Goal: Information Seeking & Learning: Learn about a topic

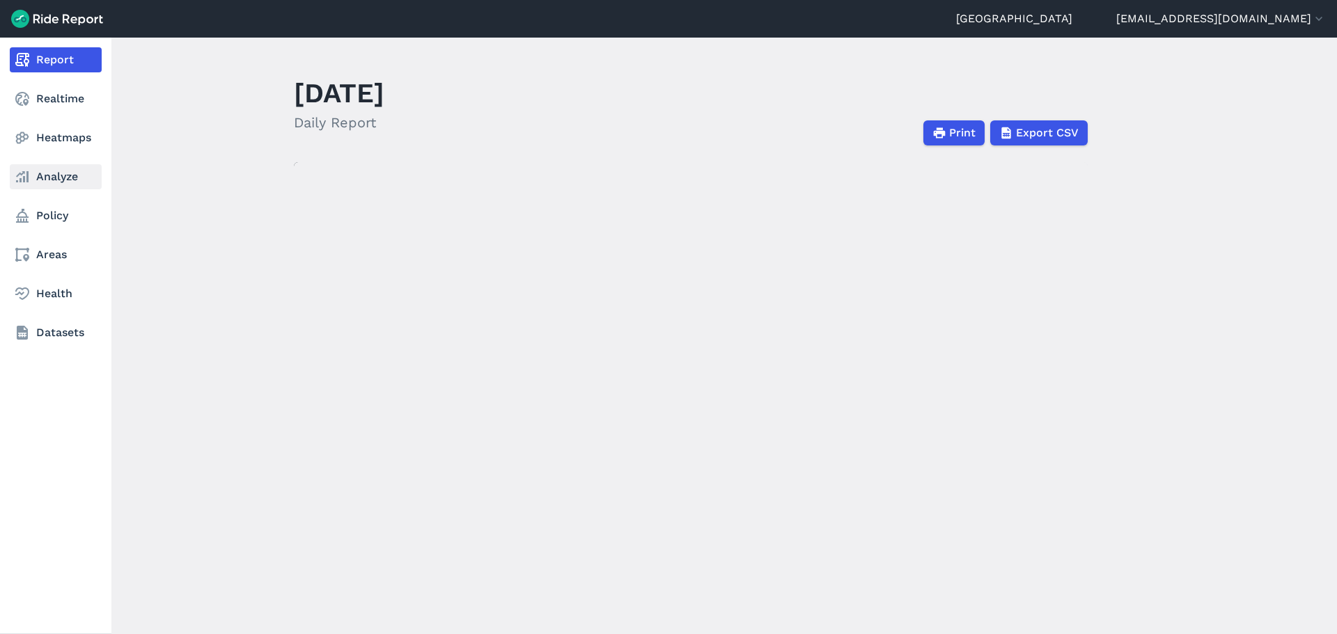
click at [64, 177] on link "Analyze" at bounding box center [56, 176] width 92 height 25
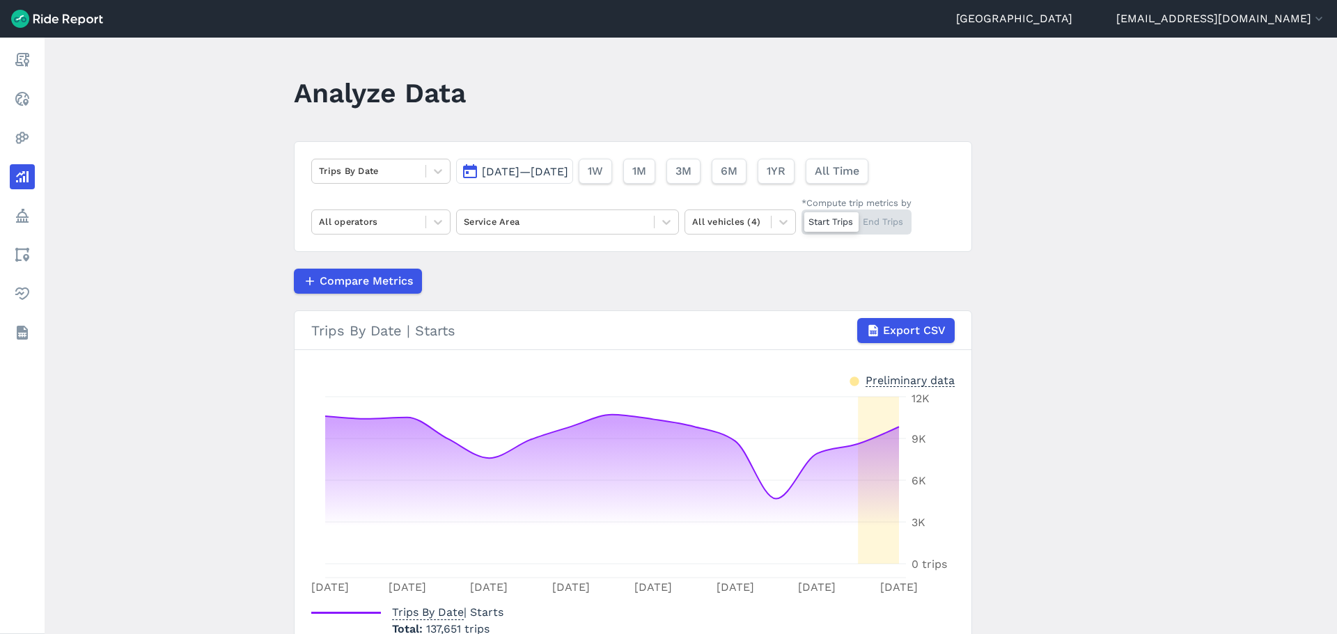
click at [517, 168] on span "[DATE]—[DATE]" at bounding box center [525, 171] width 86 height 13
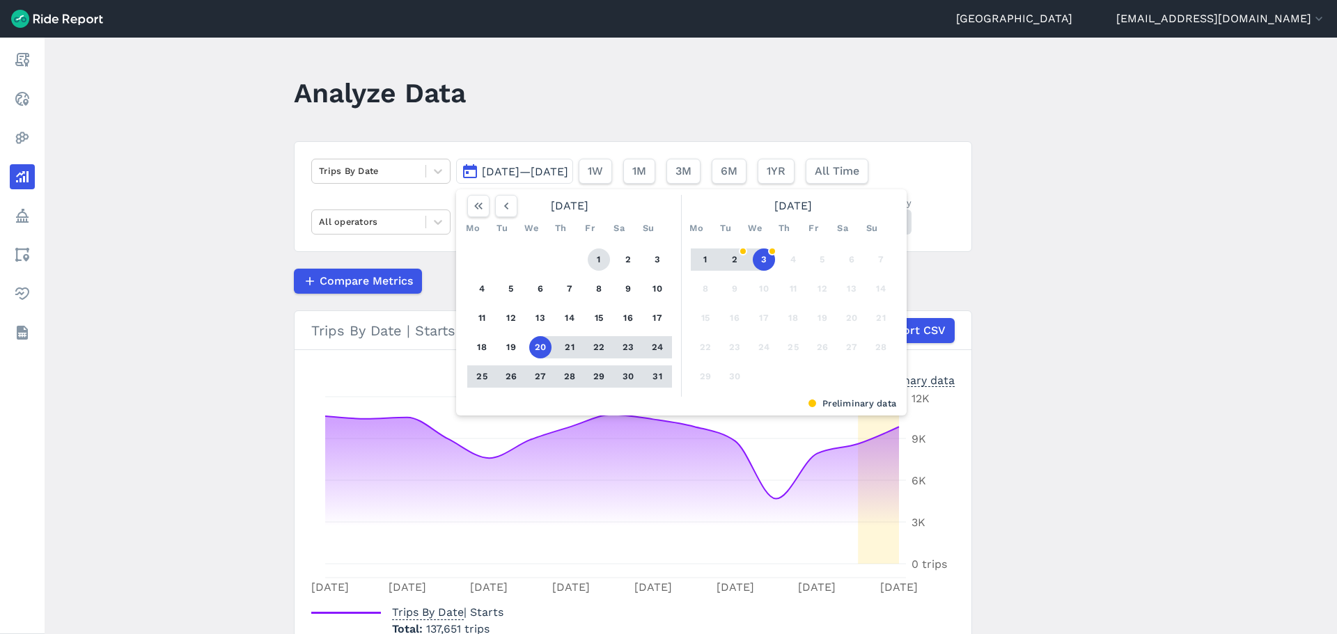
click at [593, 254] on button "1" at bounding box center [599, 260] width 22 height 22
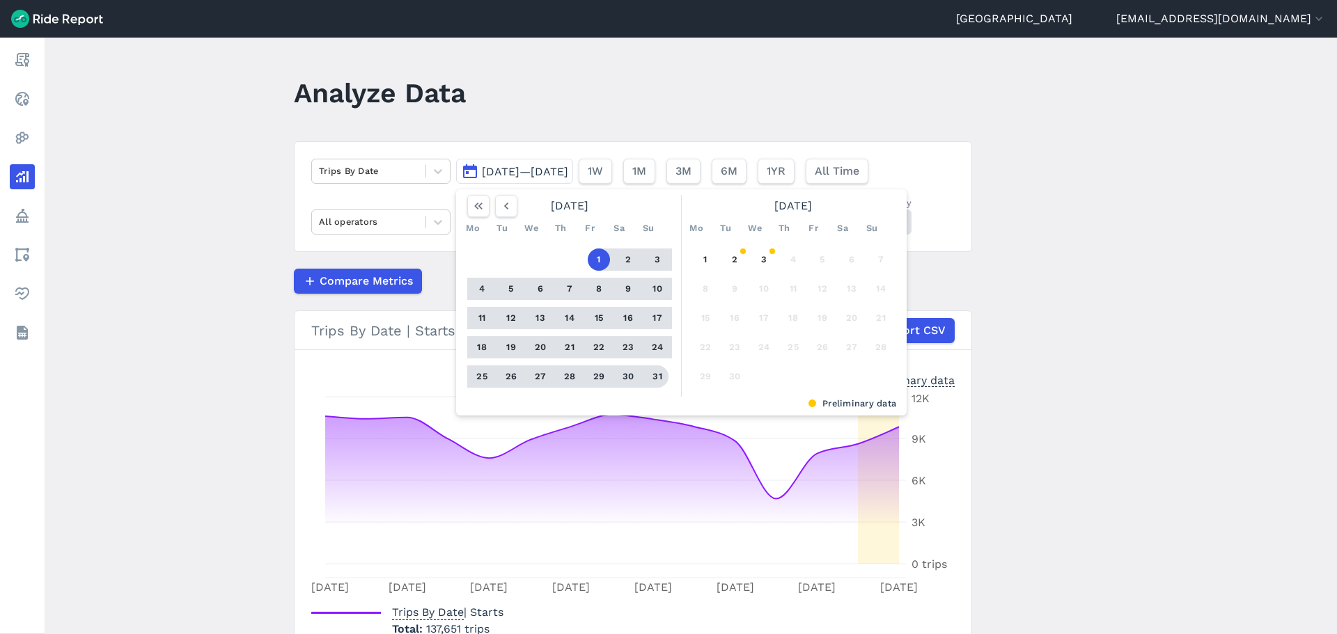
click at [657, 371] on button "31" at bounding box center [657, 377] width 22 height 22
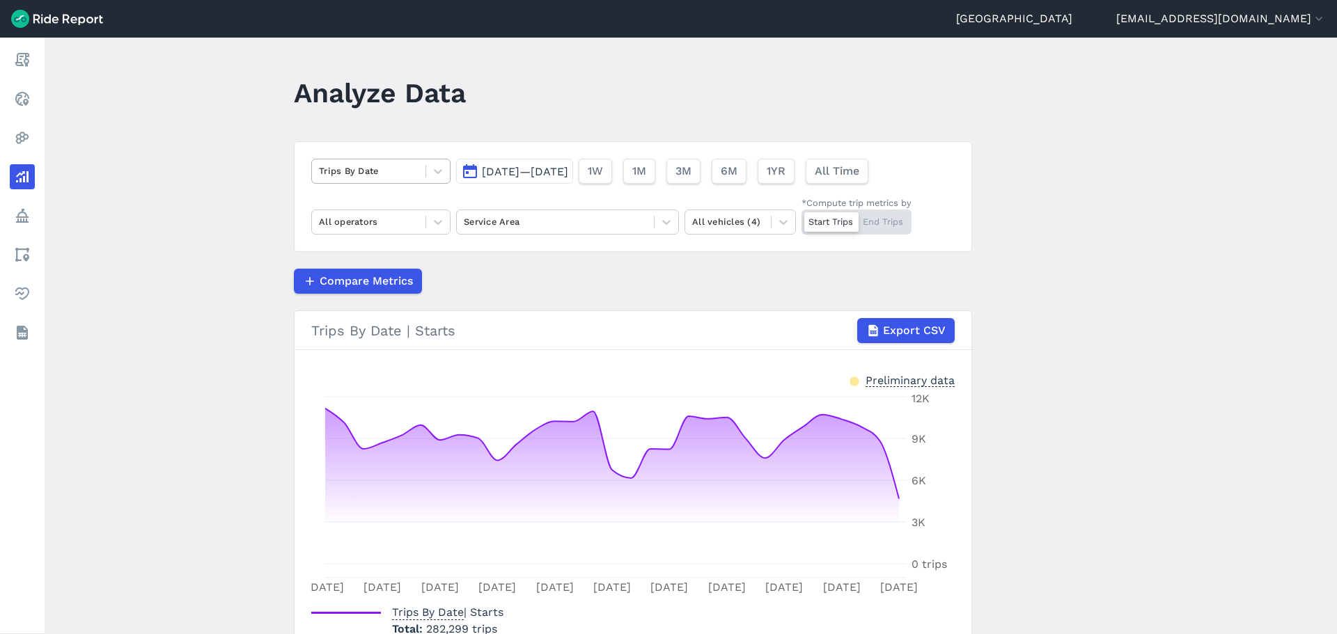
click at [418, 178] on div "Trips By Date" at bounding box center [369, 171] width 114 height 22
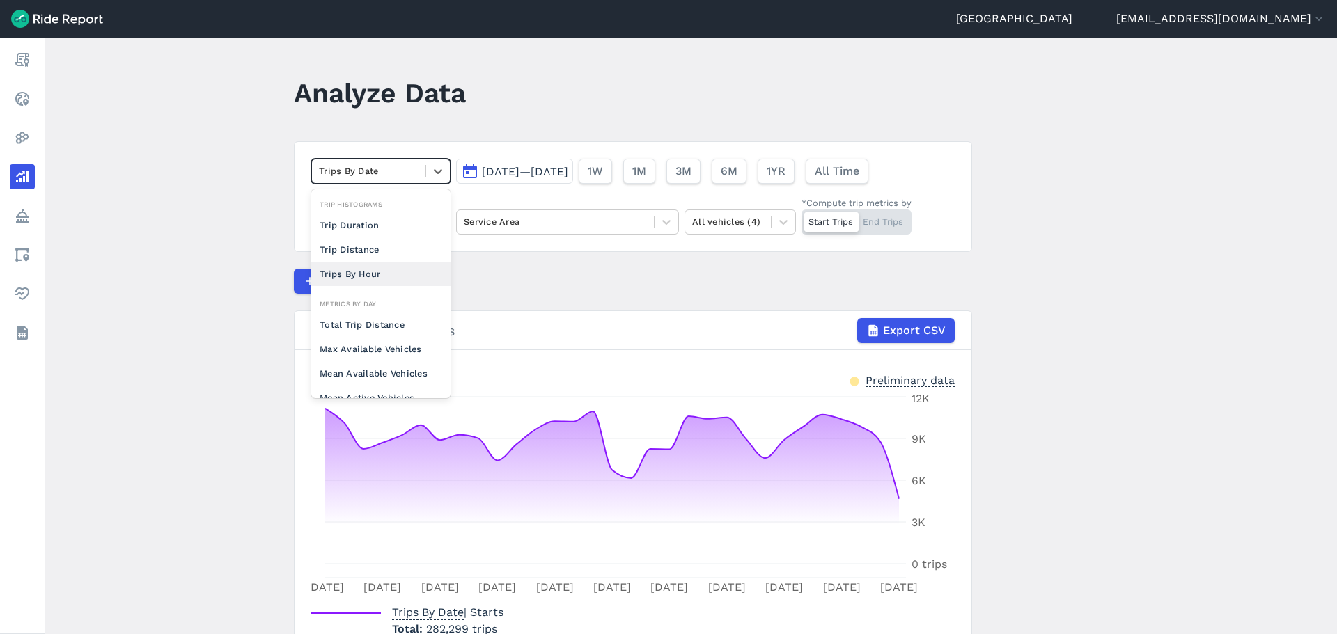
click at [398, 273] on div "Trips By Hour" at bounding box center [380, 274] width 139 height 24
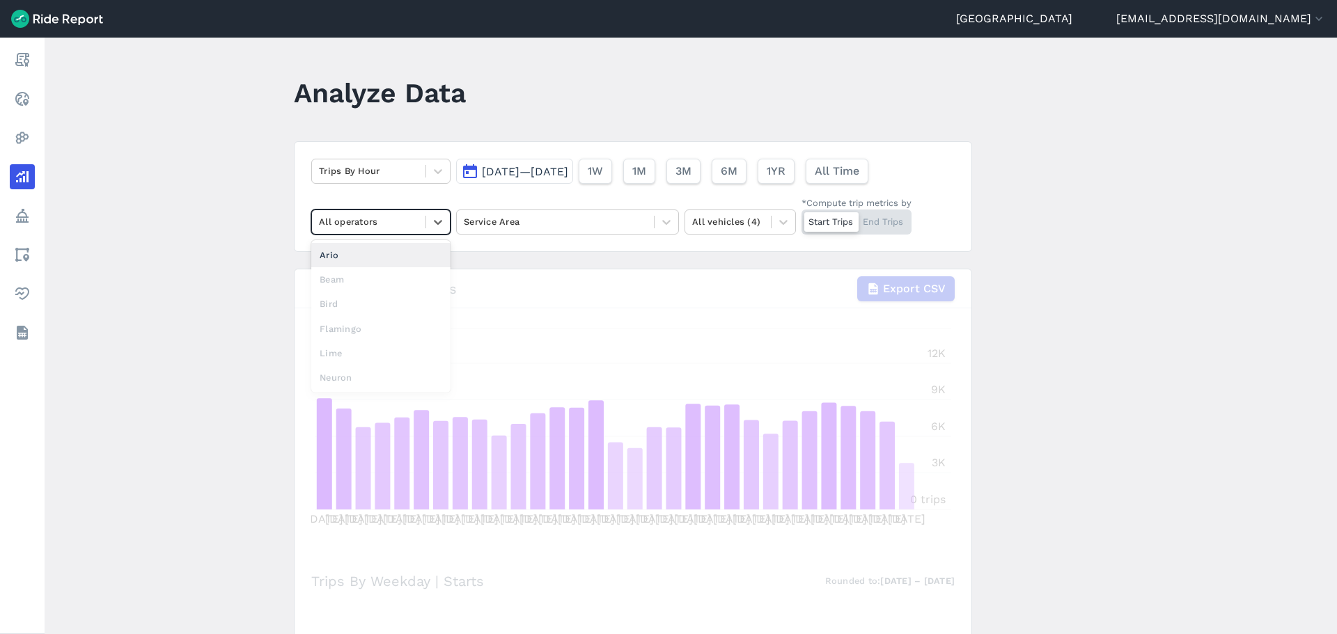
click at [393, 221] on div at bounding box center [369, 222] width 100 height 16
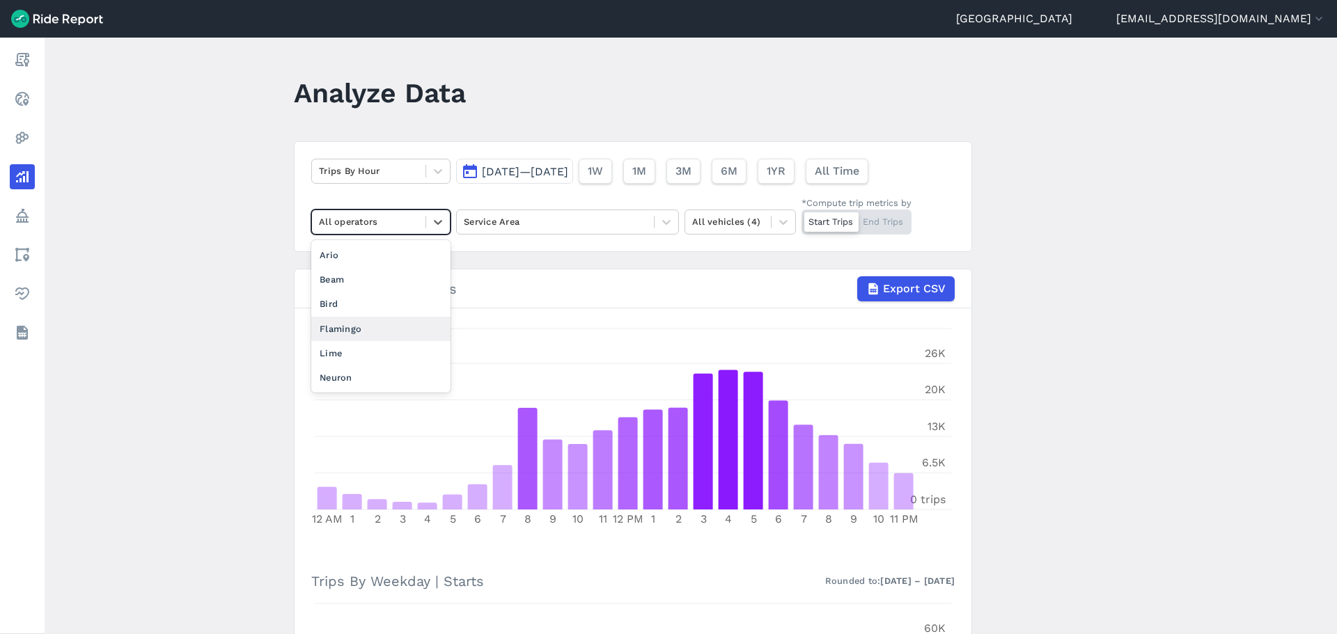
click at [372, 327] on div "Flamingo" at bounding box center [380, 329] width 139 height 24
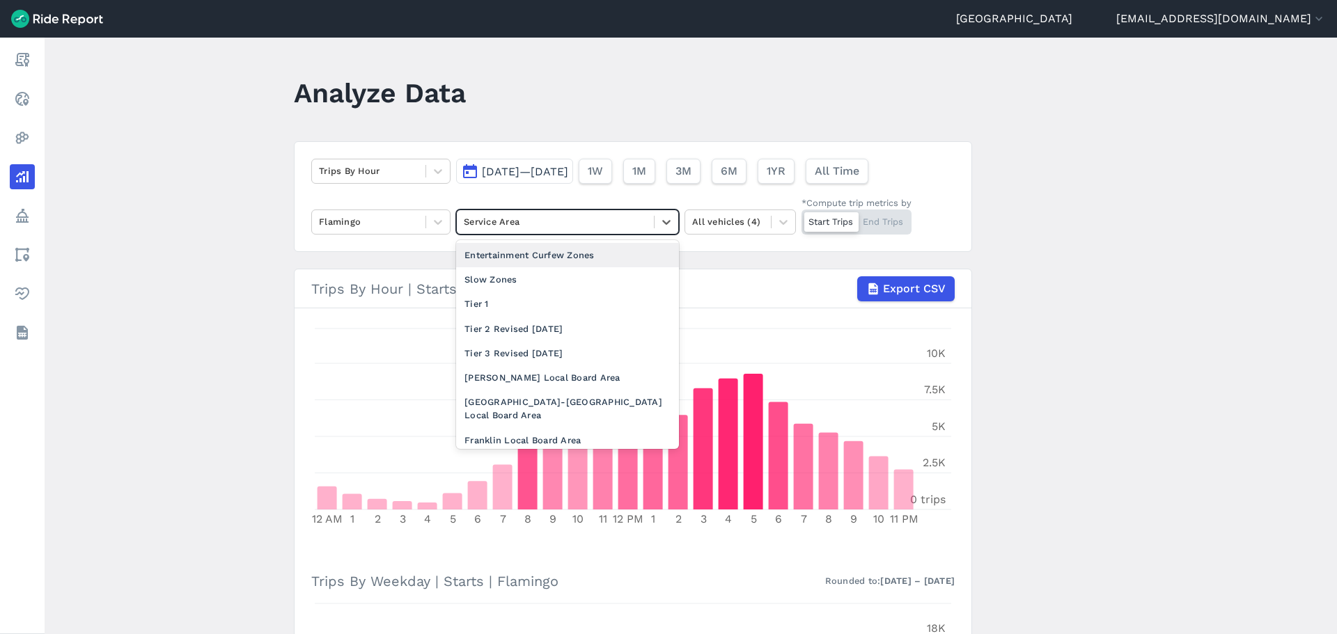
click at [526, 220] on div at bounding box center [555, 222] width 183 height 16
click at [387, 250] on div "Trips By Hour [DATE]—[DATE] 1W 1M 3M 6M 1YR All Time Flamingo option Entertainm…" at bounding box center [633, 196] width 678 height 111
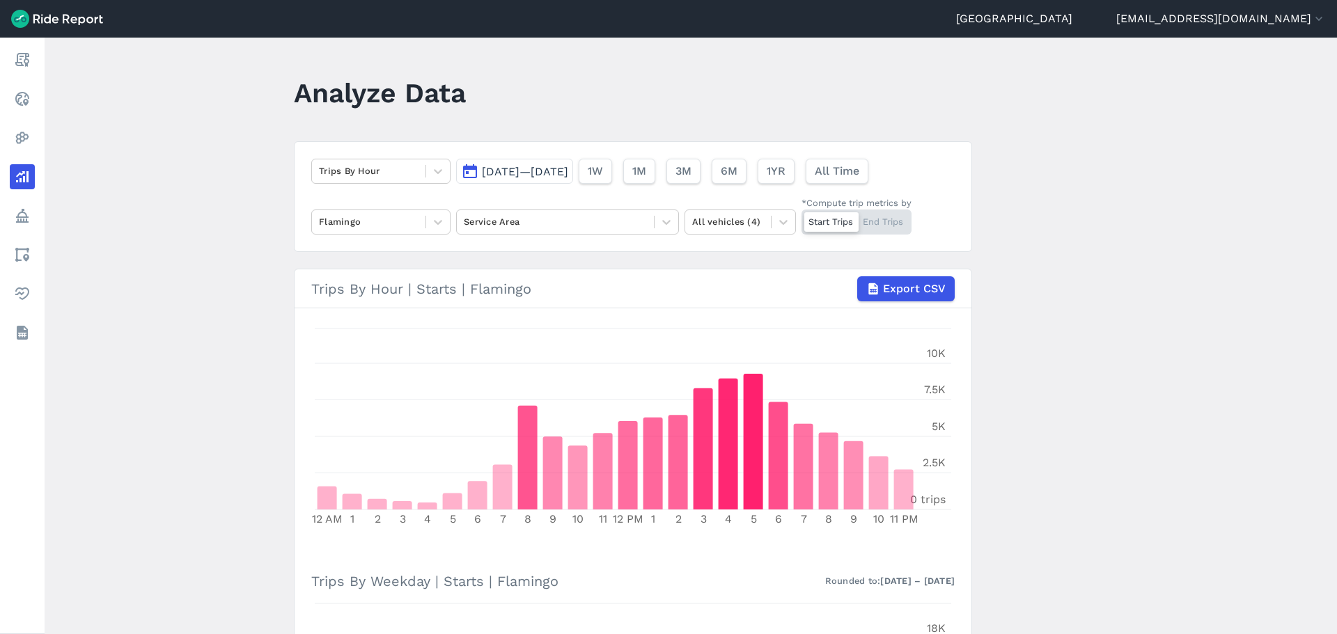
click at [568, 258] on article "Trips By Hour [DATE]—[DATE] 1W 1M 3M 6M 1YR All Time Flamingo Service Area All …" at bounding box center [633, 623] width 678 height 965
drag, startPoint x: 197, startPoint y: 405, endPoint x: 203, endPoint y: 398, distance: 9.4
click at [200, 398] on main "Analyze Data Trips By Hour [DATE]—[DATE] 1W 1M 3M 6M 1YR All Time Flamingo Serv…" at bounding box center [691, 336] width 1292 height 597
click at [439, 216] on icon at bounding box center [438, 222] width 14 height 14
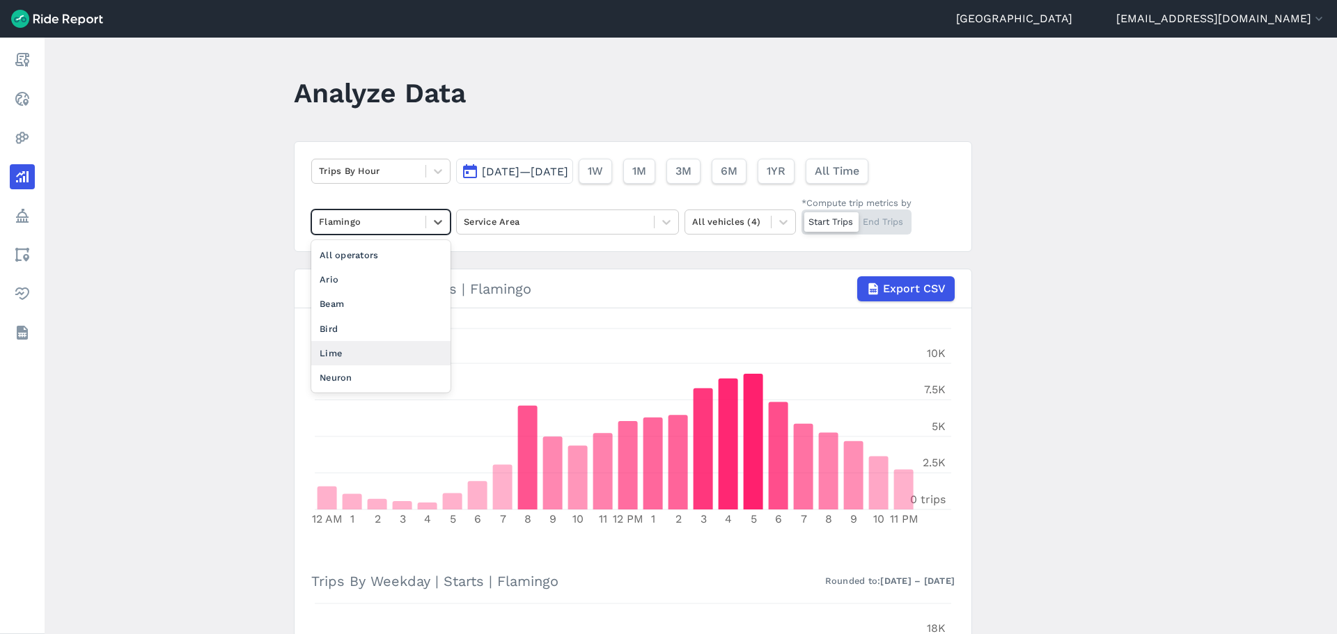
click at [352, 352] on div "Lime" at bounding box center [380, 353] width 139 height 24
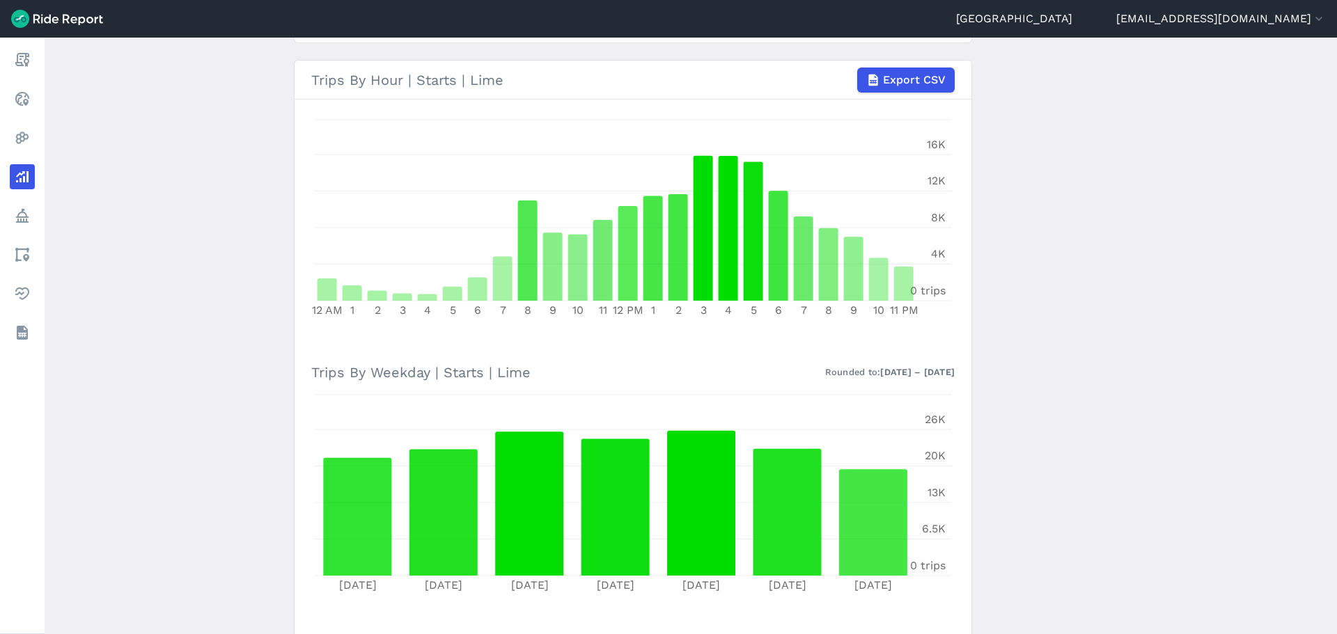
scroll to position [70, 0]
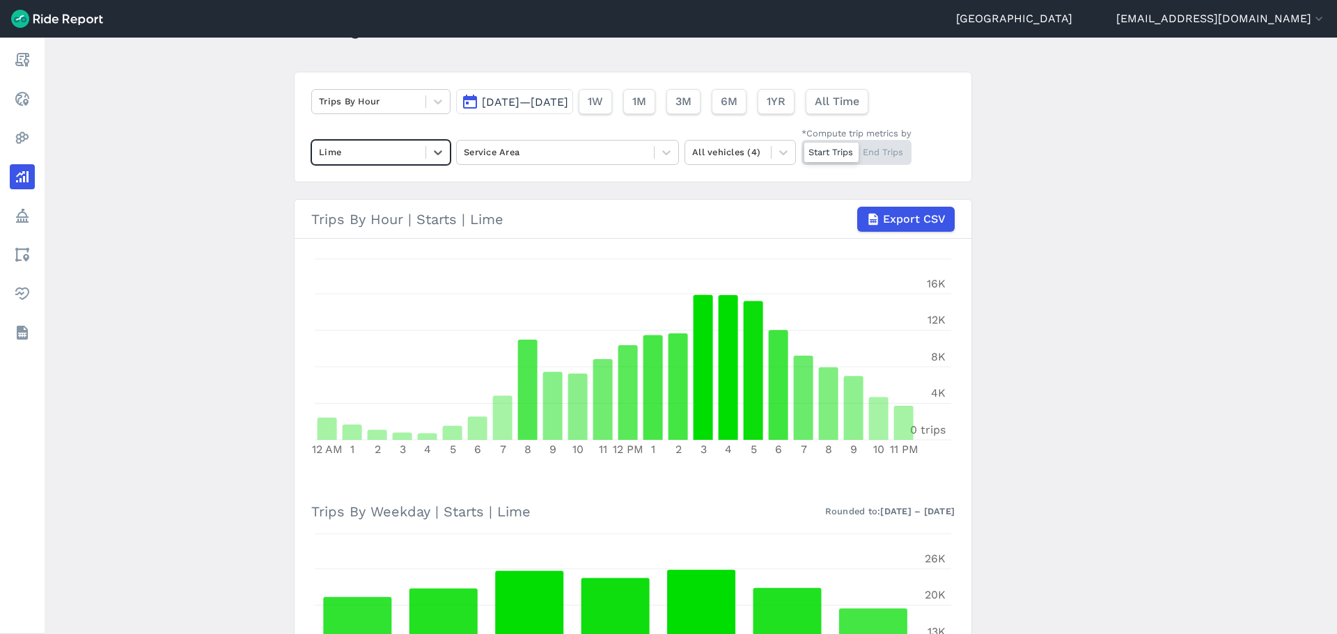
click at [238, 350] on main "Analyze Data Trips By Hour [DATE]—[DATE] 1W 1M 3M 6M 1YR All Time option Lime, …" at bounding box center [691, 336] width 1292 height 597
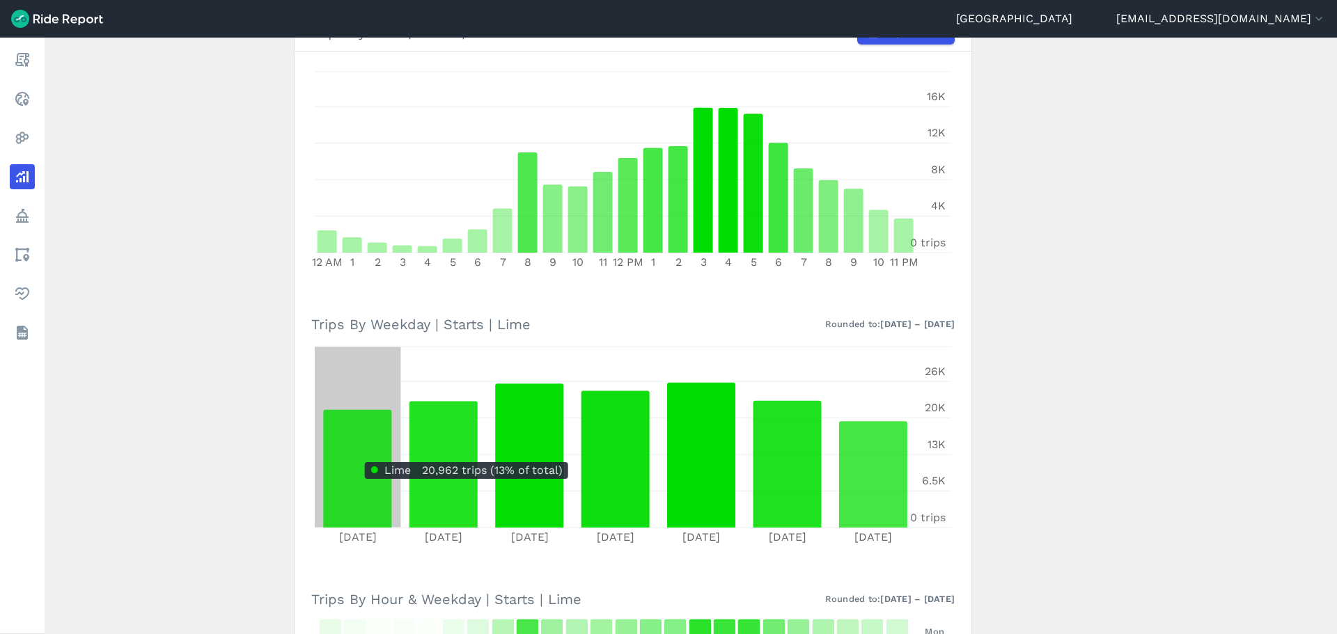
scroll to position [0, 0]
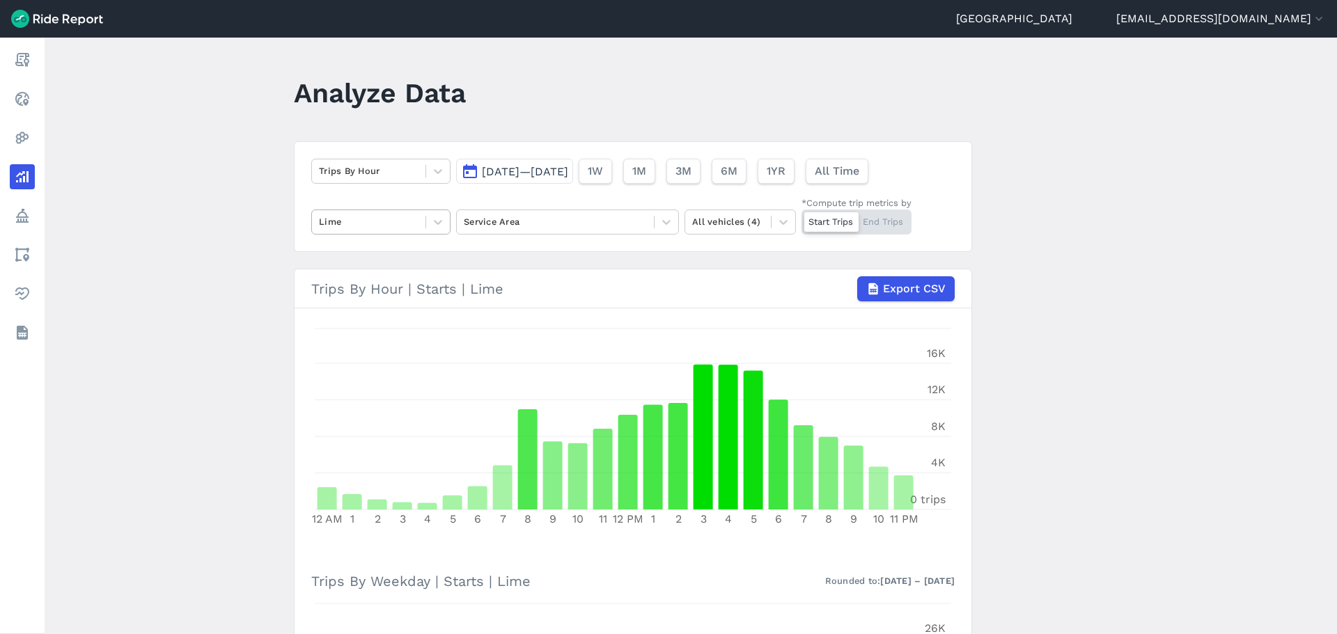
click at [377, 230] on div at bounding box center [369, 222] width 100 height 16
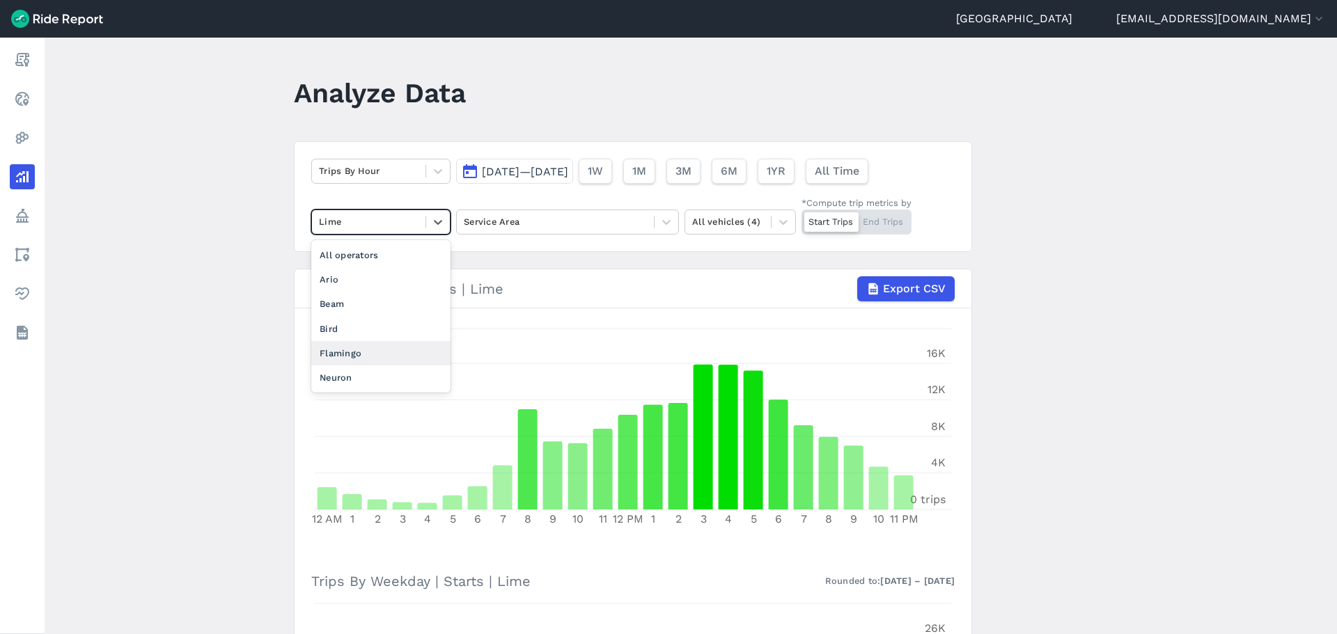
click at [345, 352] on div "Flamingo" at bounding box center [380, 353] width 139 height 24
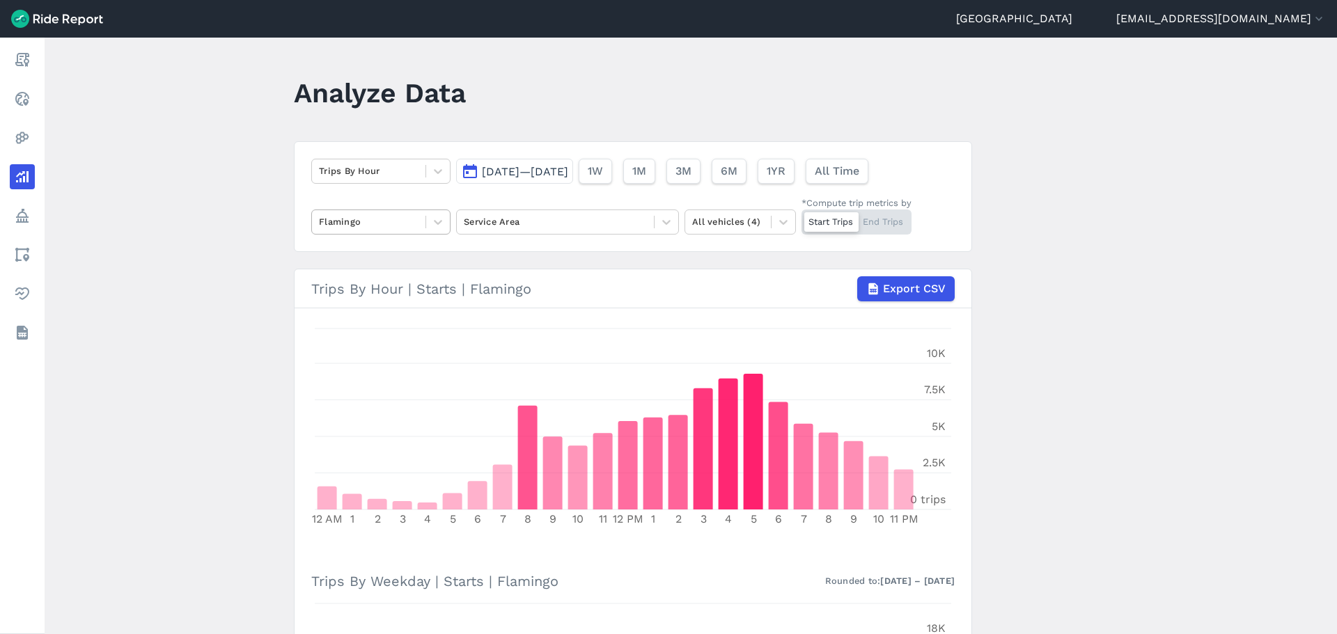
click at [402, 229] on div at bounding box center [369, 222] width 100 height 16
click at [375, 263] on div "All operators" at bounding box center [380, 255] width 139 height 24
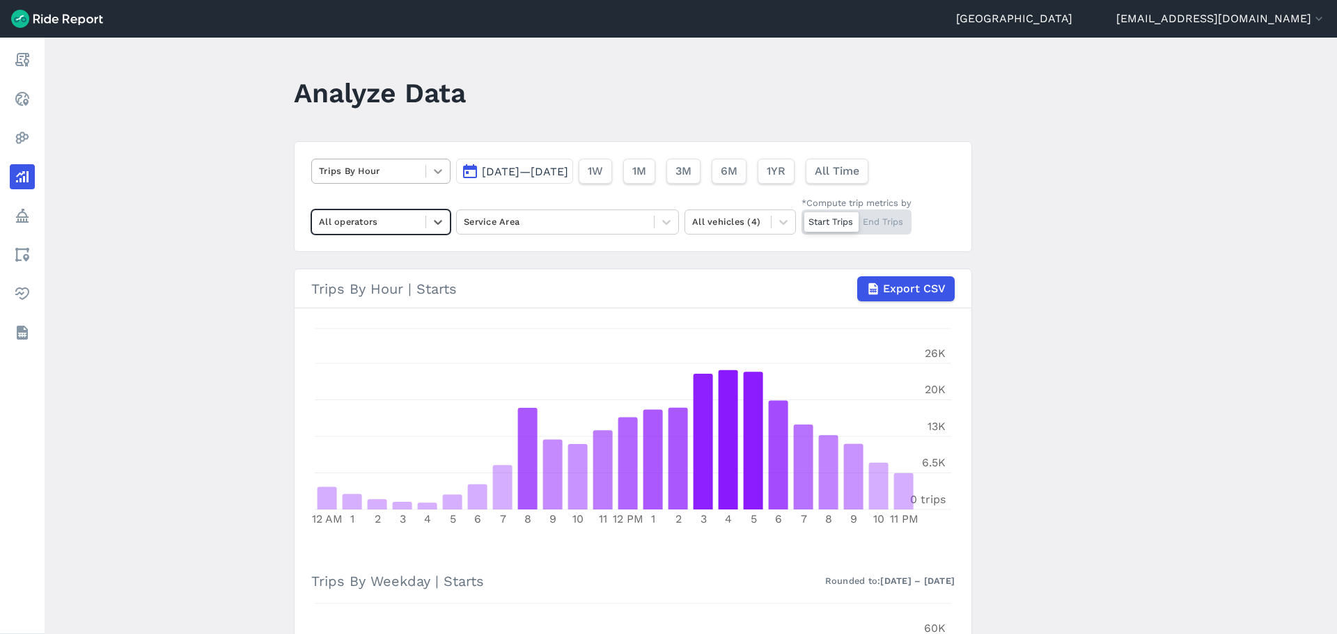
click at [433, 179] on div at bounding box center [438, 171] width 24 height 24
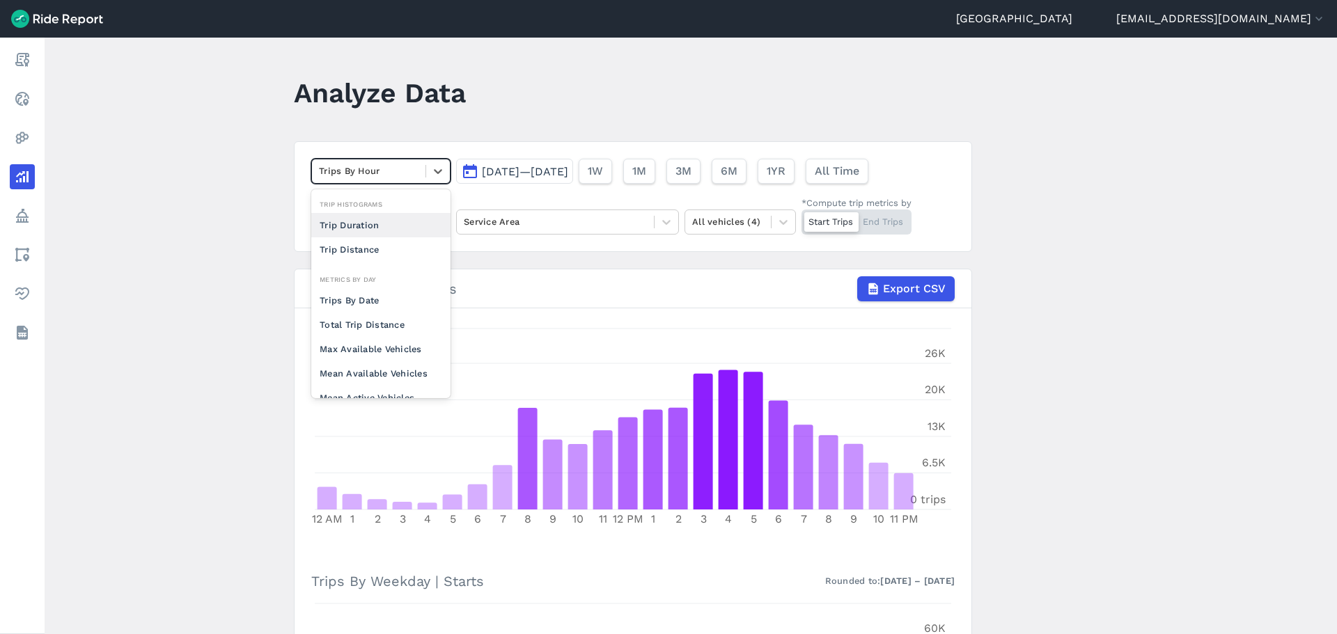
click at [377, 227] on div "Trip Duration" at bounding box center [380, 225] width 139 height 24
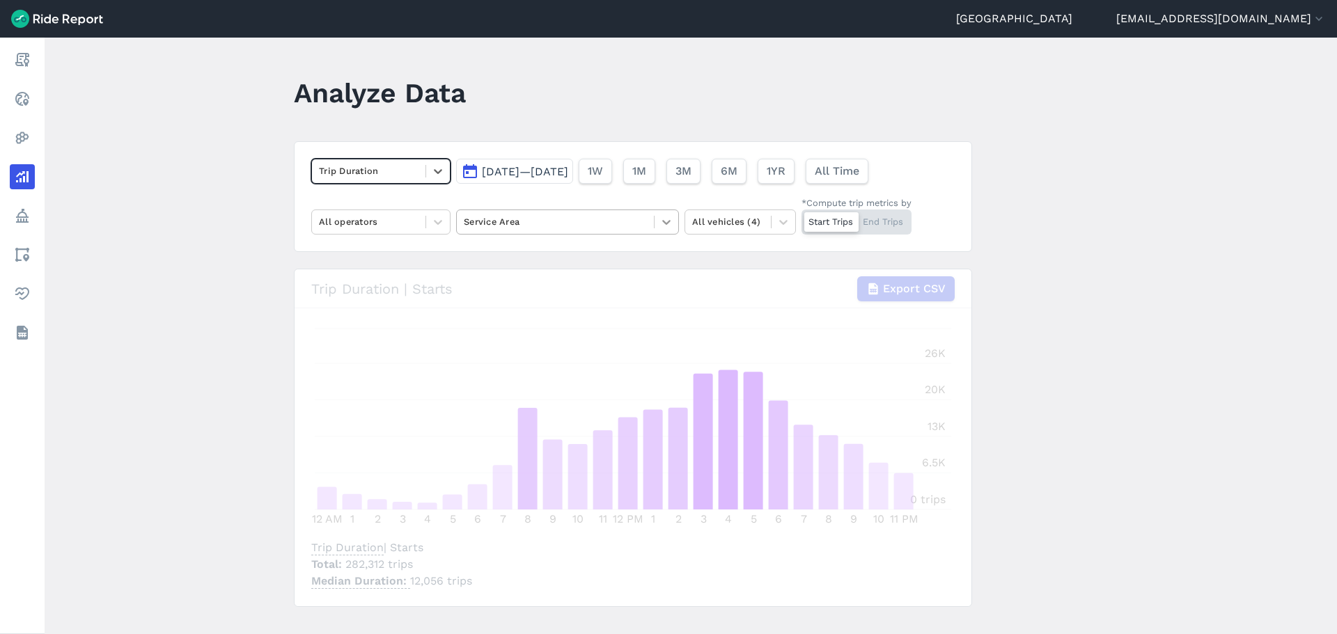
click at [657, 221] on div at bounding box center [667, 222] width 24 height 24
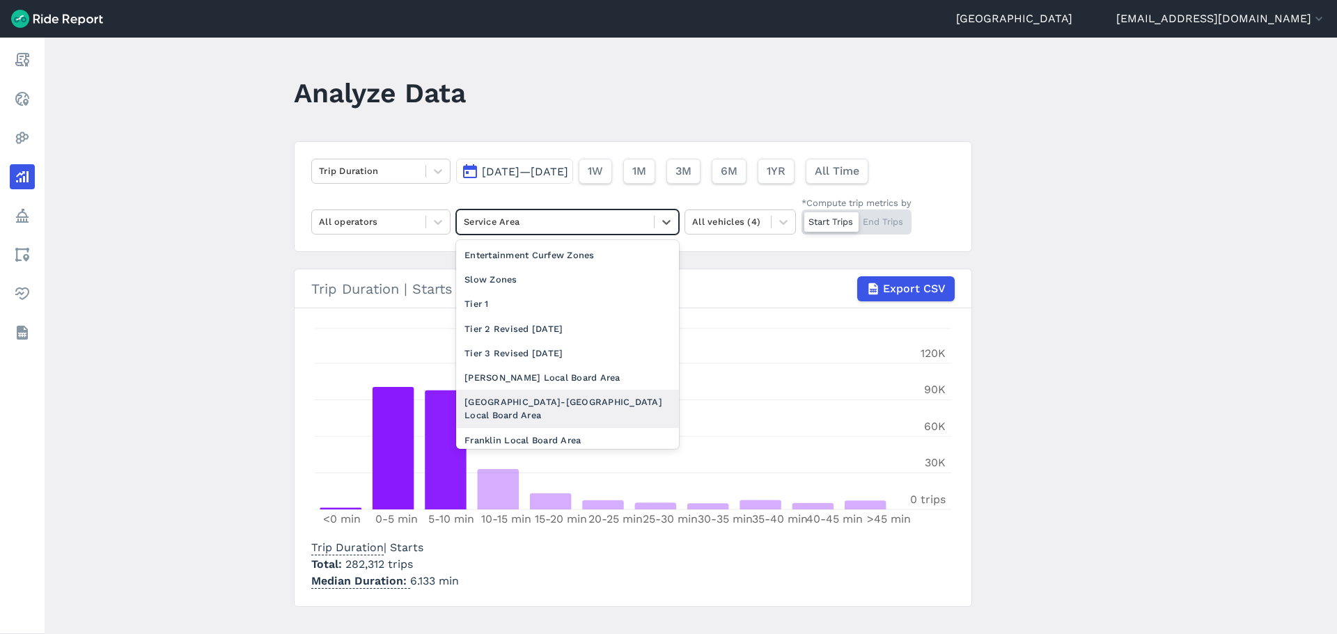
click at [546, 401] on div "[GEOGRAPHIC_DATA]-[GEOGRAPHIC_DATA] Local Board Area" at bounding box center [567, 409] width 223 height 38
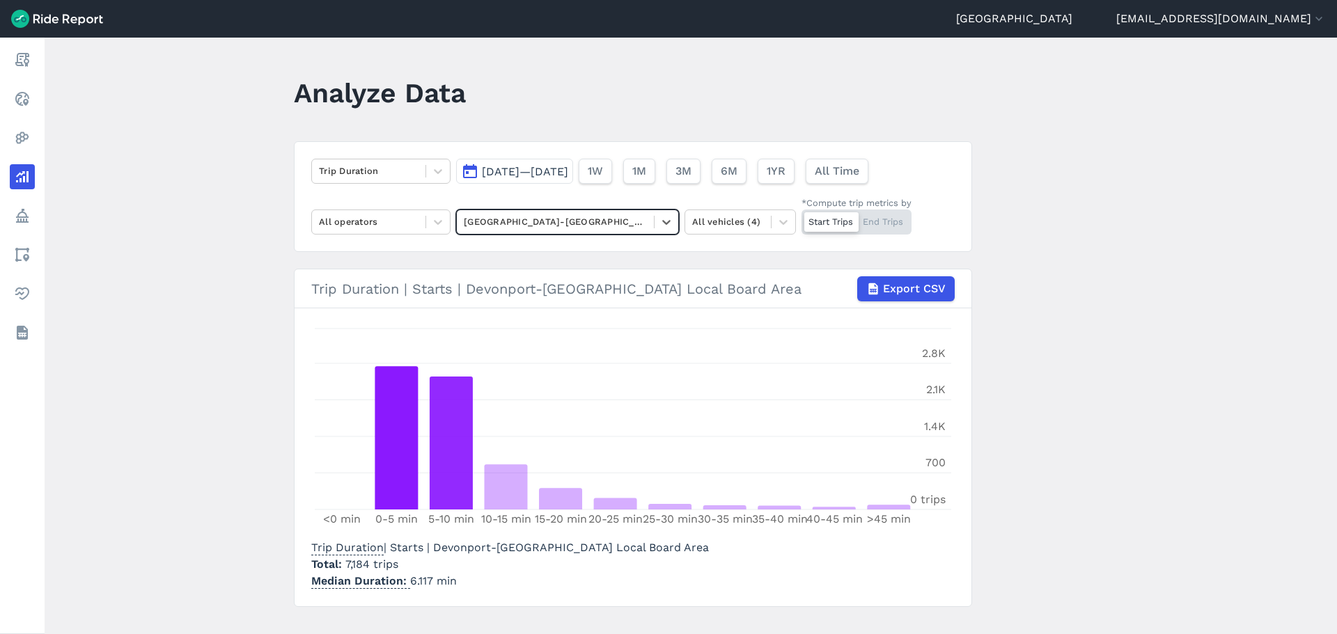
click at [645, 92] on header "Analyze Data" at bounding box center [641, 98] width 695 height 54
